Goal: Find contact information: Find contact information

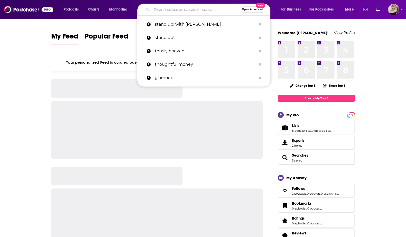
click at [183, 9] on input "Search podcasts, credits, & more..." at bounding box center [195, 9] width 88 height 8
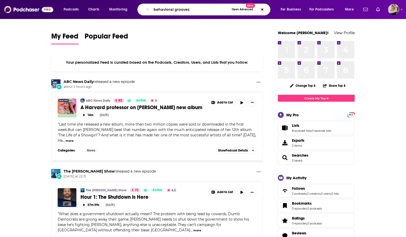
type input "behavioral grooves"
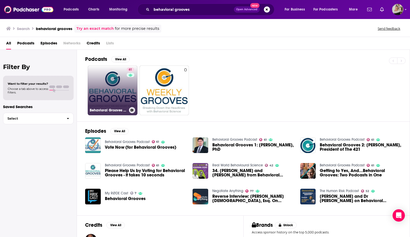
click at [114, 96] on link "61 Behavioral Grooves Podcast" at bounding box center [113, 90] width 50 height 50
click at [114, 90] on link "61 Behavioral Grooves Podcast" at bounding box center [113, 90] width 50 height 50
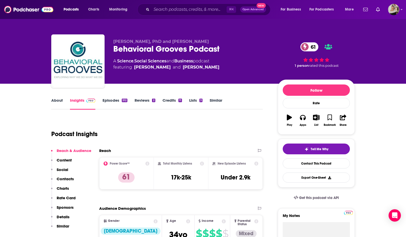
click at [57, 100] on link "About" at bounding box center [57, 104] width 12 height 12
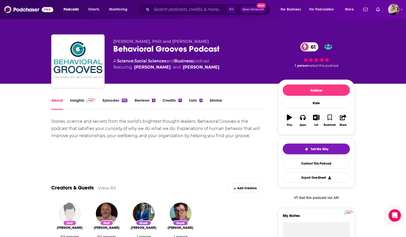
click at [79, 100] on link "Insights" at bounding box center [82, 104] width 25 height 12
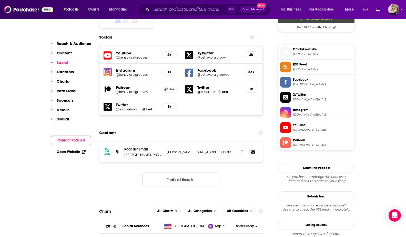
scroll to position [441, 0]
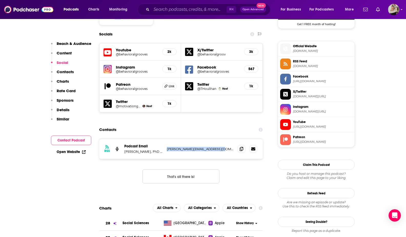
drag, startPoint x: 221, startPoint y: 124, endPoint x: 166, endPoint y: 124, distance: 54.8
click at [166, 139] on div "RSS Podcast Email Kurt Nelson, PhD and Tim Houlihan caroline@behavioralgrooves.…" at bounding box center [181, 149] width 164 height 20
copy p "caroline@behavioralgrooves.com"
click at [183, 11] on input "Search podcasts, credits, & more..." at bounding box center [188, 9] width 75 height 8
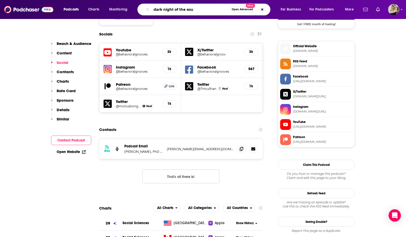
type input "dark night of the soul"
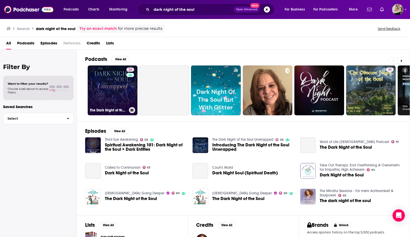
click at [115, 97] on link "36 The Dark Night of the Soul Unwrapped" at bounding box center [113, 90] width 50 height 50
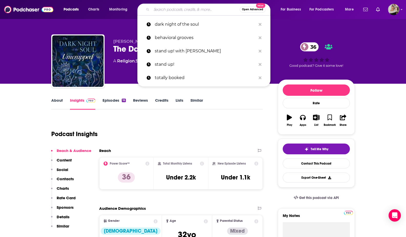
click at [168, 10] on input "Search podcasts, credits, & more..." at bounding box center [195, 9] width 88 height 8
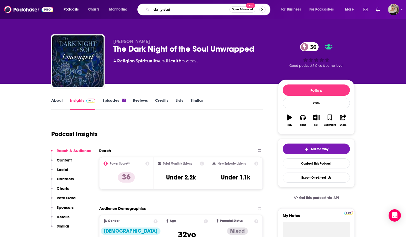
type input "daily stoic"
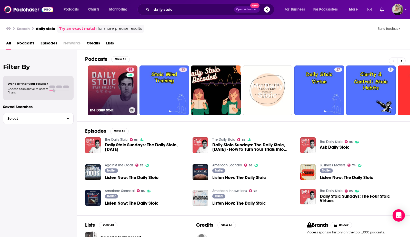
click at [106, 88] on link "85 The Daily Stoic" at bounding box center [113, 90] width 50 height 50
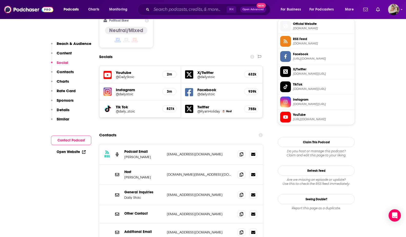
scroll to position [440, 0]
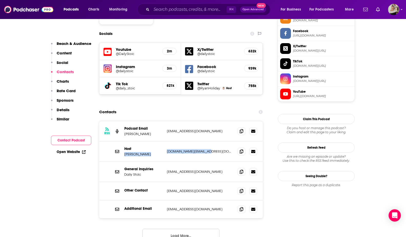
drag, startPoint x: 207, startPoint y: 120, endPoint x: 163, endPoint y: 120, distance: 44.6
click at [163, 141] on div "Host Ryan Holiday ryan.holiday@gmail.com ryan.holiday@gmail.com" at bounding box center [181, 151] width 164 height 20
click at [206, 149] on p "ryan.holiday@gmail.com" at bounding box center [200, 151] width 67 height 4
drag, startPoint x: 208, startPoint y: 122, endPoint x: 167, endPoint y: 123, distance: 41.3
click at [167, 141] on div "Host Ryan Holiday ryan.holiday@gmail.com ryan.holiday@gmail.com" at bounding box center [181, 151] width 164 height 20
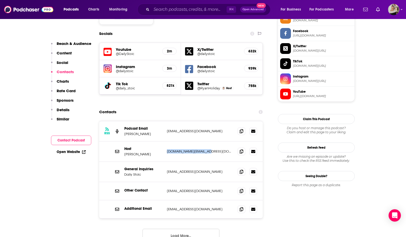
copy p "ryan.holiday@gmail.com"
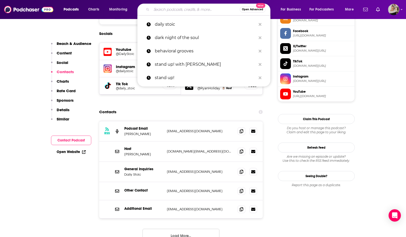
click at [176, 6] on input "Search podcasts, credits, & more..." at bounding box center [195, 9] width 88 height 8
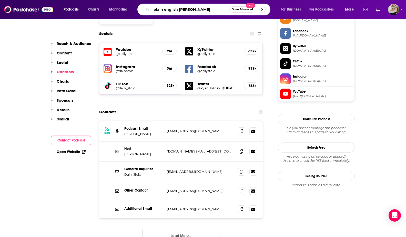
type input "plain english derek thompson"
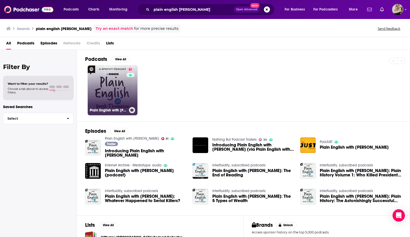
click at [115, 86] on link "81 Plain English with Derek Thompson" at bounding box center [113, 90] width 50 height 50
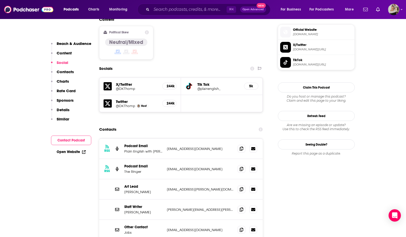
scroll to position [423, 0]
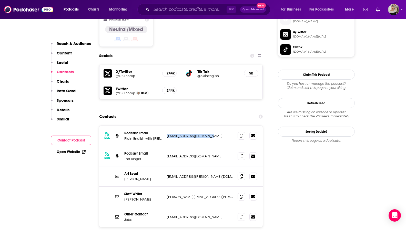
drag, startPoint x: 208, startPoint y: 107, endPoint x: 166, endPoint y: 107, distance: 41.8
click at [166, 126] on div "RSS Podcast Email Plain English with Derek Thompson Podcast Emaiil PlainEnglish…" at bounding box center [181, 136] width 164 height 20
copy p "PlainEnglish@Spotify.com"
click at [171, 8] on input "Search podcasts, credits, & more..." at bounding box center [188, 9] width 75 height 8
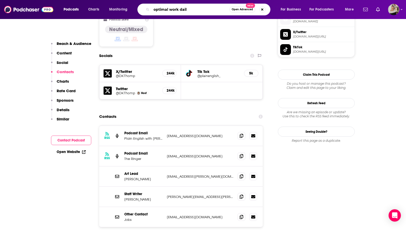
type input "optimal work daily"
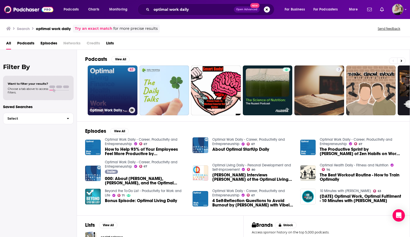
click at [122, 88] on link "67 Optimal Work Daily - Career, Productivity and Entrepreneurship" at bounding box center [113, 90] width 50 height 50
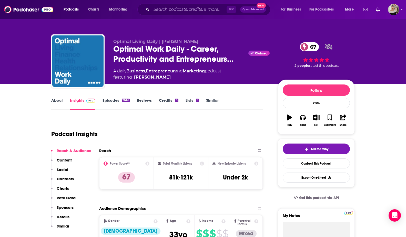
click at [57, 101] on link "About" at bounding box center [57, 104] width 12 height 12
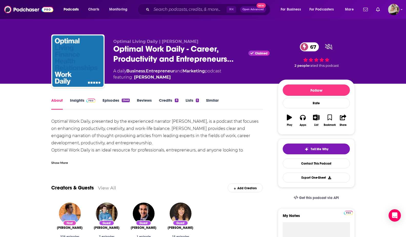
click at [78, 100] on link "Insights" at bounding box center [82, 104] width 25 height 12
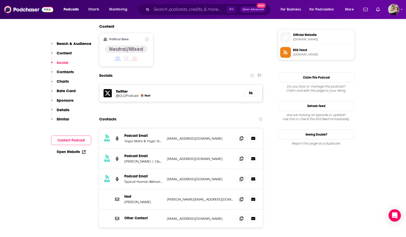
scroll to position [411, 0]
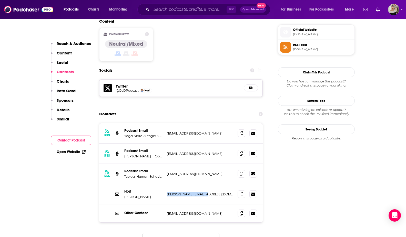
drag, startPoint x: 206, startPoint y: 169, endPoint x: 165, endPoint y: 169, distance: 41.0
click at [165, 184] on div "Host Justin Malik justin@oldpodcast.com justin@oldpodcast.com" at bounding box center [181, 194] width 164 height 20
copy p "justin@oldpodcast.com"
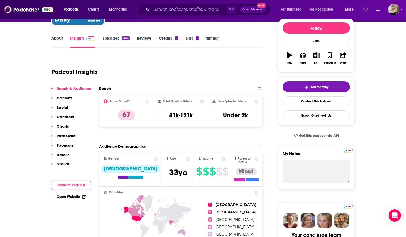
scroll to position [0, 0]
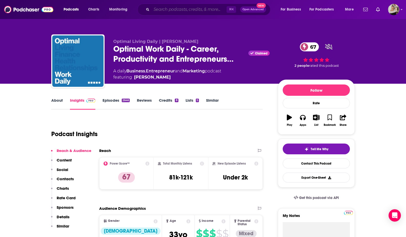
click at [159, 9] on input "Search podcasts, credits, & more..." at bounding box center [188, 9] width 75 height 8
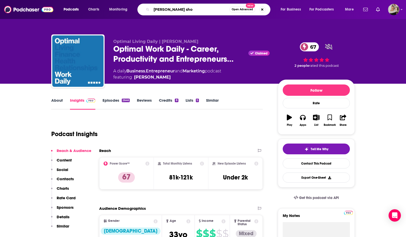
type input "bev johnson show"
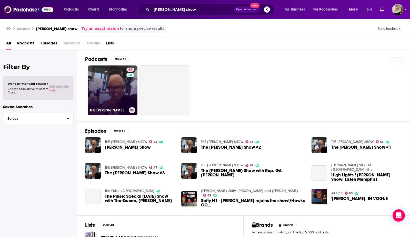
click at [112, 99] on link "63 THE BEV JOHNSON SHOW" at bounding box center [113, 90] width 50 height 50
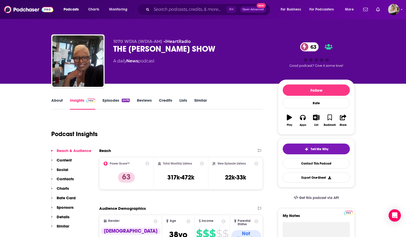
click at [58, 100] on link "About" at bounding box center [57, 104] width 12 height 12
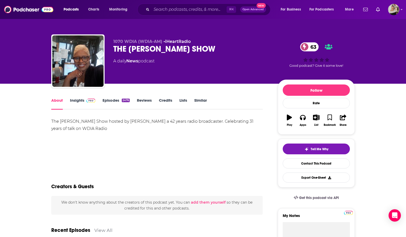
click at [78, 101] on link "Insights" at bounding box center [82, 104] width 25 height 12
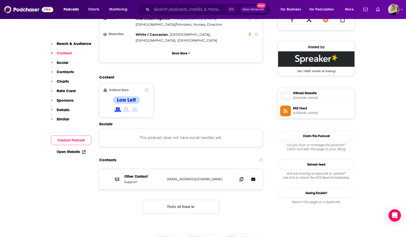
scroll to position [364, 0]
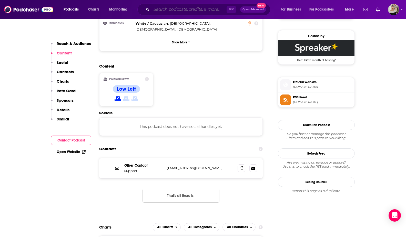
click at [164, 12] on input "Search podcasts, credits, & more..." at bounding box center [188, 9] width 75 height 8
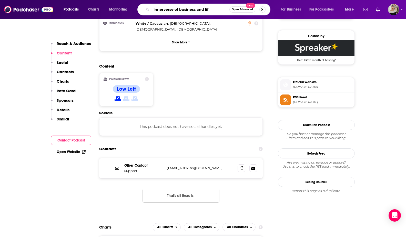
type input "innerverse of business and life"
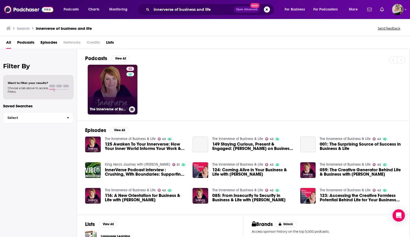
click at [119, 91] on link "42 The Innerverse of Business & Life" at bounding box center [113, 90] width 50 height 50
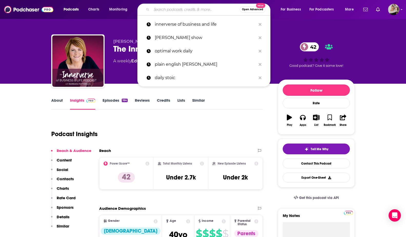
click at [165, 7] on input "Search podcasts, credits, & more..." at bounding box center [195, 9] width 88 height 8
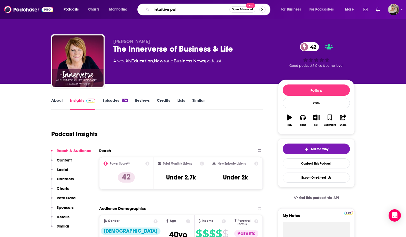
type input "intuitive pull"
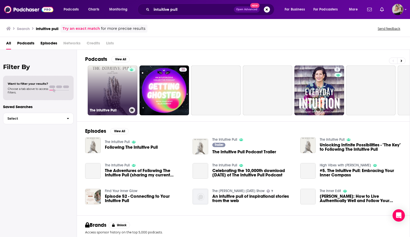
click at [120, 91] on link "The Intuitive Pull" at bounding box center [113, 90] width 50 height 50
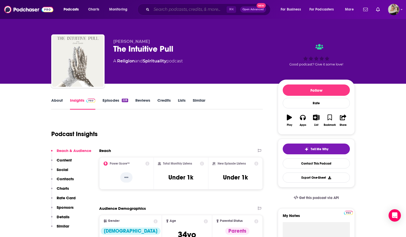
click at [167, 12] on input "Search podcasts, credits, & more..." at bounding box center [188, 9] width 75 height 8
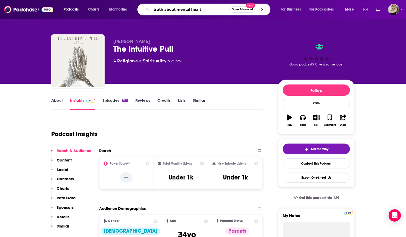
type input "truth about mental health"
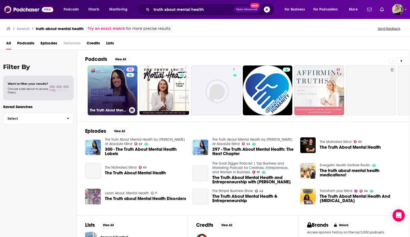
click at [108, 92] on link "53 The Truth About Mental Health by Paula Sweet at Absolute Mind" at bounding box center [113, 90] width 50 height 50
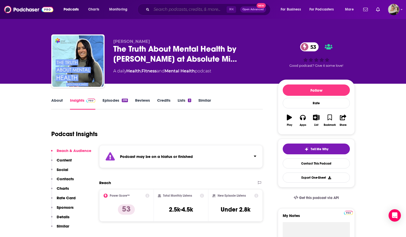
click at [169, 8] on input "Search podcasts, credits, & more..." at bounding box center [188, 9] width 75 height 8
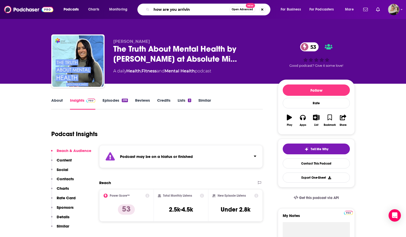
type input "how are you arriving"
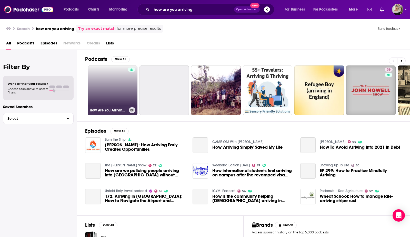
click at [109, 94] on link "How Are You Arriving? Conversations with Cristina Young," at bounding box center [113, 90] width 50 height 50
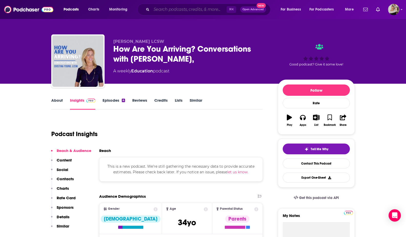
click at [158, 7] on input "Search podcasts, credits, & more..." at bounding box center [188, 9] width 75 height 8
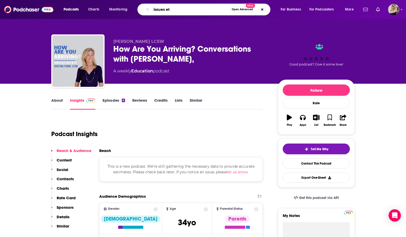
type input "issues etc"
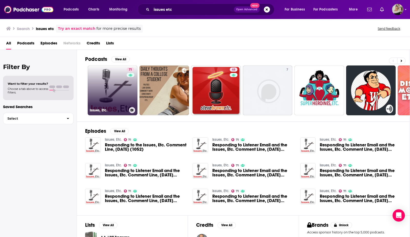
click at [104, 93] on link "71 Issues, Etc." at bounding box center [113, 90] width 50 height 50
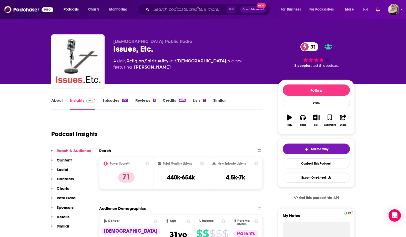
click at [56, 102] on link "About" at bounding box center [57, 104] width 12 height 12
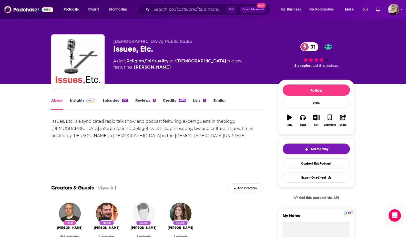
click at [76, 100] on link "Insights" at bounding box center [82, 104] width 25 height 12
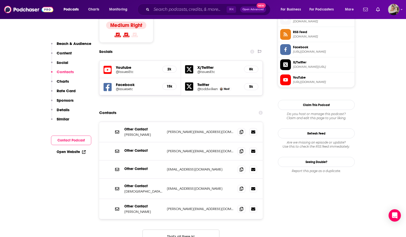
scroll to position [425, 0]
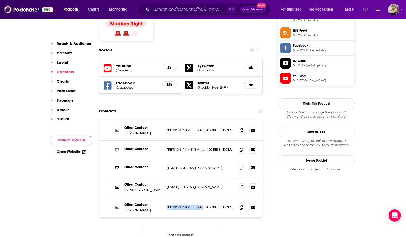
drag, startPoint x: 198, startPoint y: 182, endPoint x: 166, endPoint y: 182, distance: 32.0
click at [166, 197] on div "Other Contact Jeff Schwartz jeff@issuesetc.org jeff@issuesetc.org" at bounding box center [181, 207] width 164 height 20
copy p "jeff@issuesetc.org"
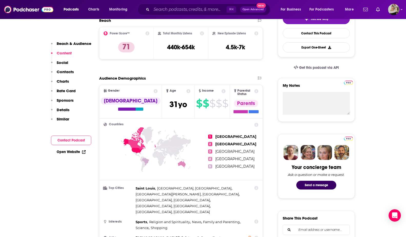
scroll to position [0, 0]
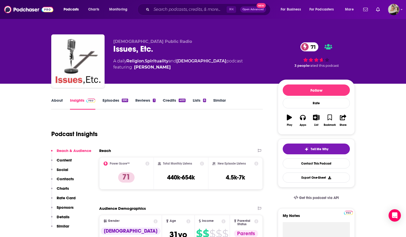
click at [59, 100] on link "About" at bounding box center [57, 104] width 12 height 12
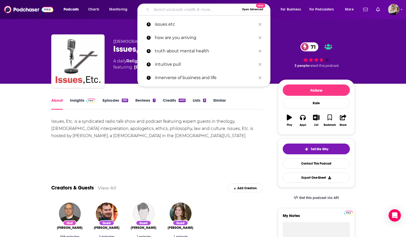
click at [161, 9] on input "Search podcasts, credits, & more..." at bounding box center [195, 9] width 88 height 8
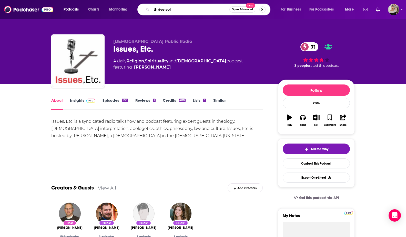
type input "thrive solo"
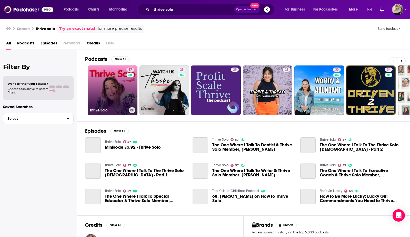
click at [125, 85] on link "57 Thrive Solo" at bounding box center [113, 90] width 50 height 50
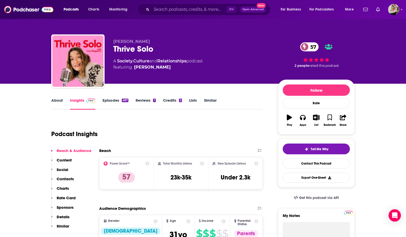
click at [60, 99] on link "About" at bounding box center [57, 104] width 12 height 12
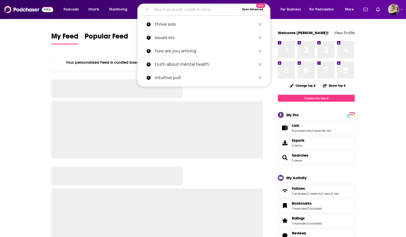
click at [166, 10] on input "Search podcasts, credits, & more..." at bounding box center [195, 9] width 88 height 8
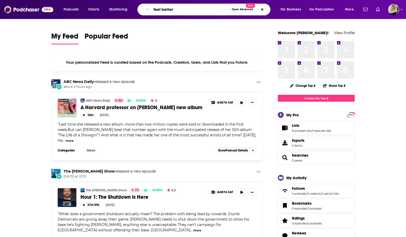
type input "feel better"
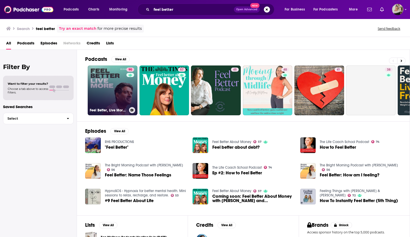
click at [110, 89] on link "90 Feel Better, Live More with Dr Rangan Chatterjee" at bounding box center [113, 90] width 50 height 50
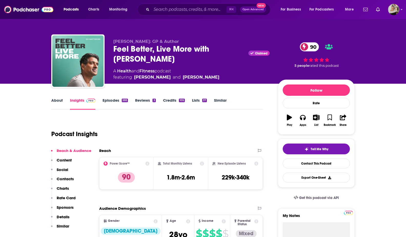
click at [56, 99] on link "About" at bounding box center [57, 104] width 12 height 12
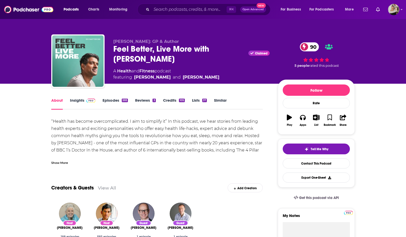
click at [85, 100] on span at bounding box center [89, 100] width 11 height 5
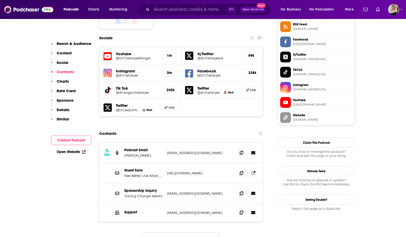
scroll to position [476, 0]
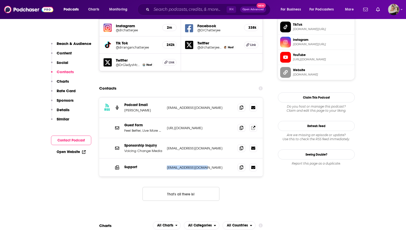
drag, startPoint x: 204, startPoint y: 144, endPoint x: 165, endPoint y: 144, distance: 39.2
click at [165, 158] on div "Support info@drchatterjee.com info@drchatterjee.com" at bounding box center [181, 167] width 164 height 18
copy p "info@drchatterjee.com"
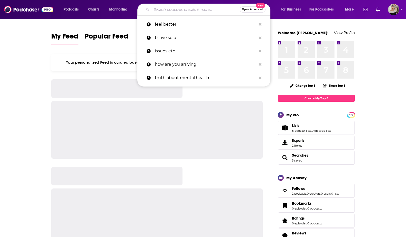
click at [171, 7] on input "Search podcasts, credits, & more..." at bounding box center [195, 9] width 88 height 8
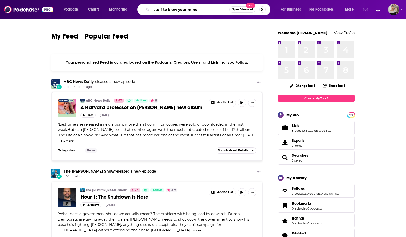
type input "stuff to blow your mind"
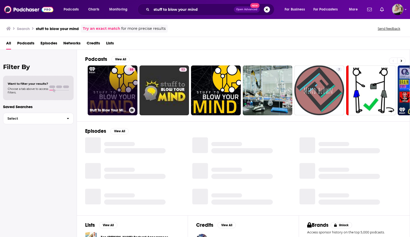
click at [109, 89] on link "88 Stuff To Blow Your Mind" at bounding box center [113, 90] width 50 height 50
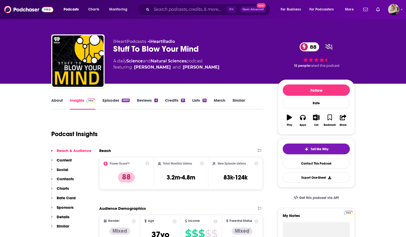
click at [57, 99] on link "About" at bounding box center [57, 104] width 12 height 12
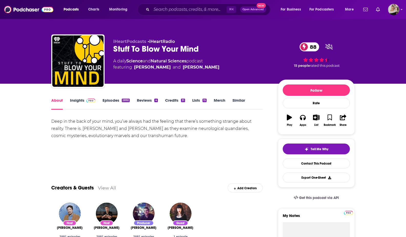
click at [78, 100] on link "Insights" at bounding box center [82, 104] width 25 height 12
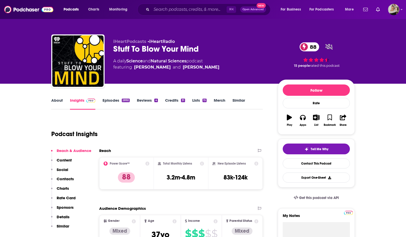
click at [58, 103] on link "About" at bounding box center [57, 104] width 12 height 12
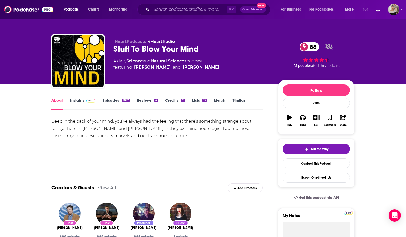
click at [115, 98] on link "Episodes 2892" at bounding box center [116, 104] width 27 height 12
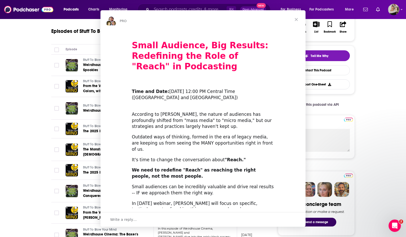
scroll to position [101, 0]
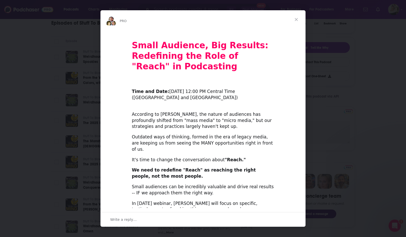
click at [297, 20] on span "Close" at bounding box center [296, 19] width 18 height 18
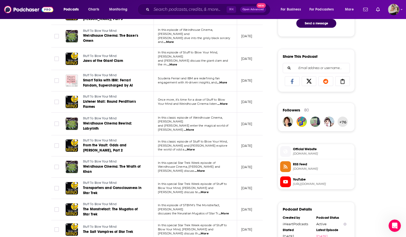
scroll to position [301, 0]
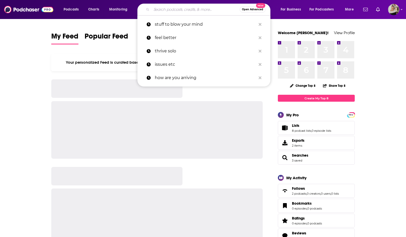
click at [191, 10] on input "Search podcasts, credits, & more..." at bounding box center [195, 9] width 88 height 8
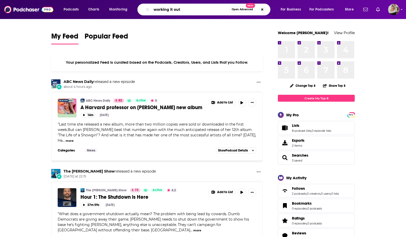
type input "working it out"
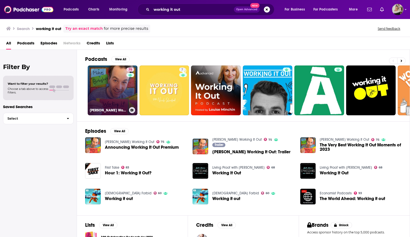
click at [112, 82] on link "75 [PERSON_NAME] Working It Out" at bounding box center [113, 90] width 50 height 50
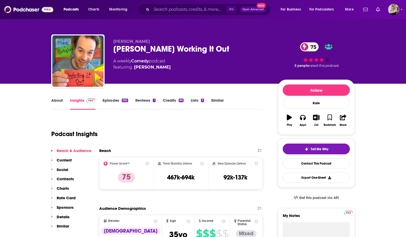
click at [54, 100] on link "About" at bounding box center [57, 104] width 12 height 12
